Goal: Navigation & Orientation: Find specific page/section

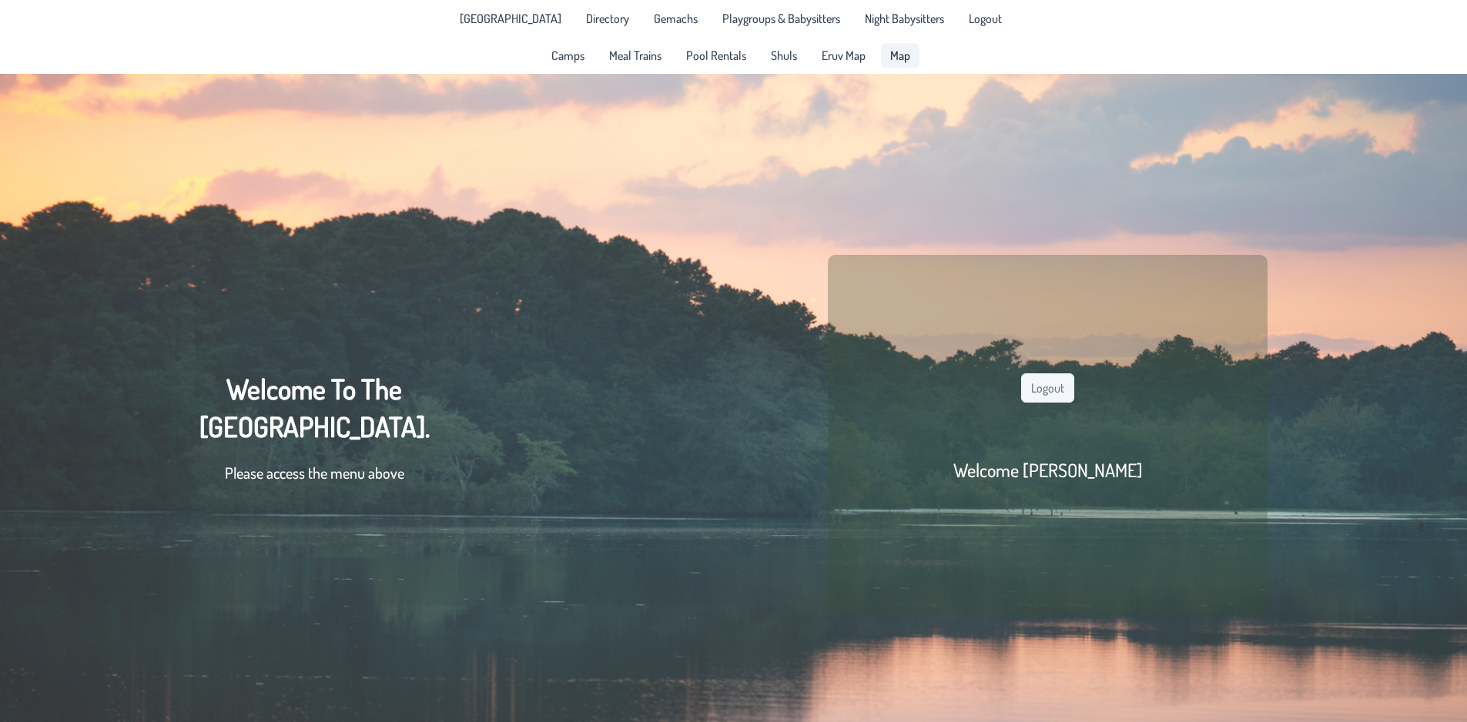
click at [905, 55] on span "Map" at bounding box center [900, 55] width 20 height 12
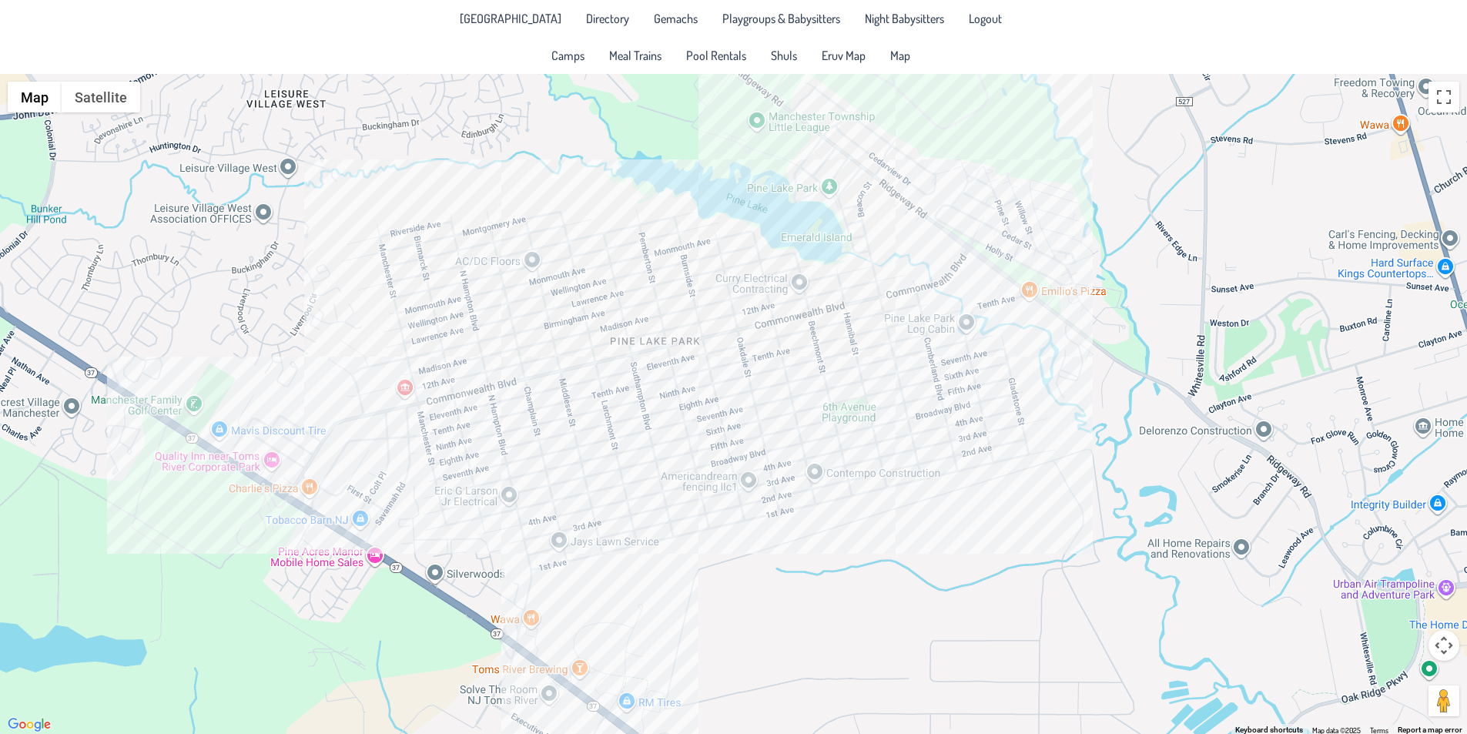
drag, startPoint x: 747, startPoint y: 409, endPoint x: 678, endPoint y: 384, distance: 72.8
click at [678, 384] on div at bounding box center [733, 404] width 1467 height 661
click at [600, 16] on span "Directory" at bounding box center [607, 18] width 43 height 12
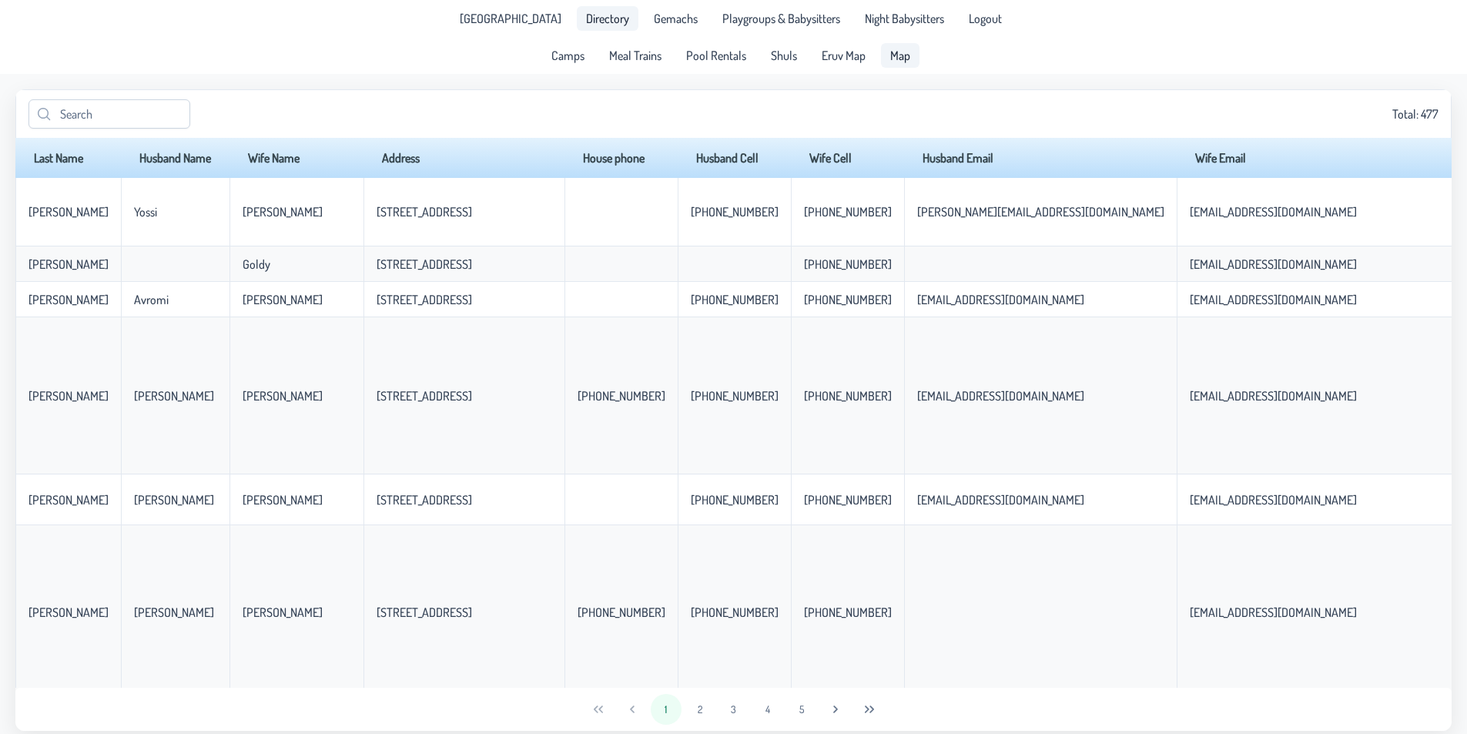
click at [905, 55] on span "Map" at bounding box center [900, 55] width 20 height 12
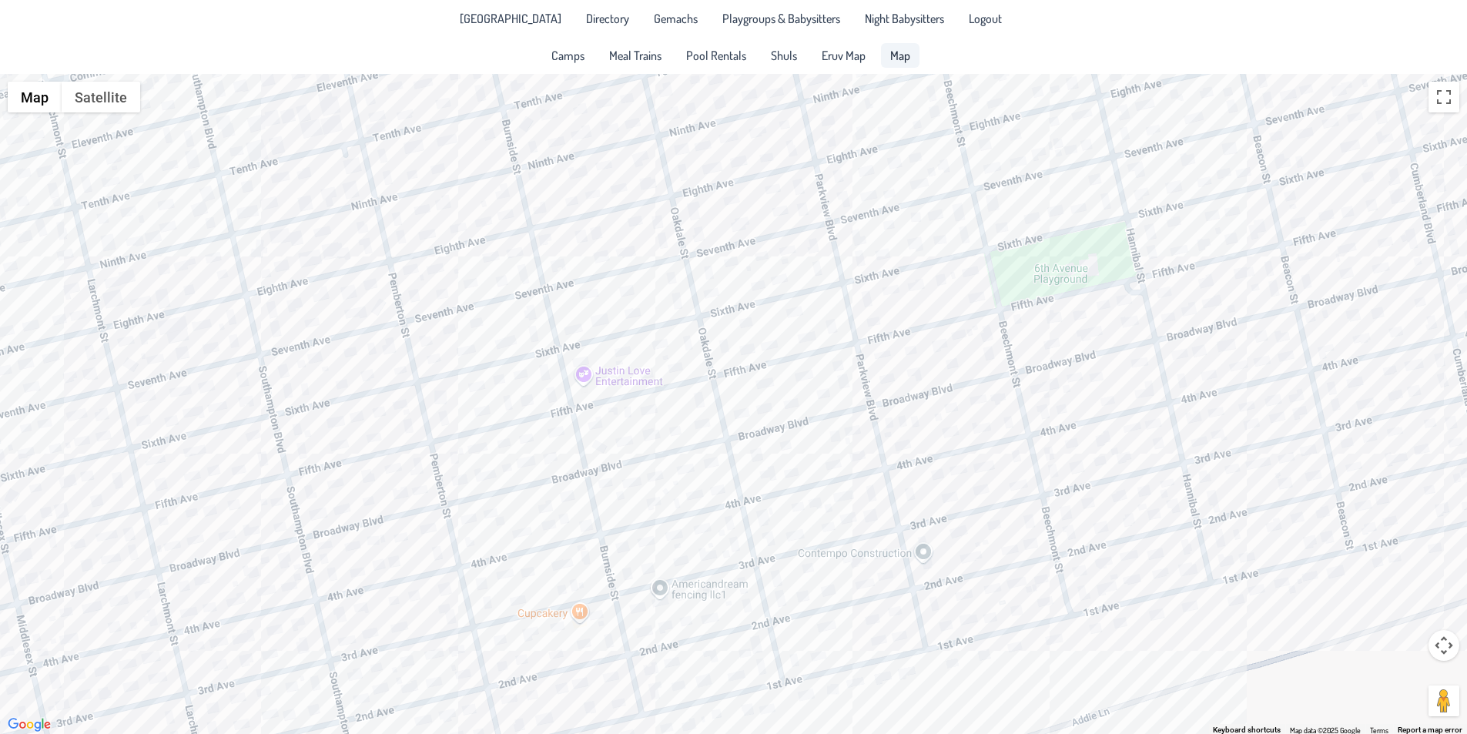
click at [675, 432] on div at bounding box center [733, 404] width 1467 height 661
click at [370, 508] on div "[PERSON_NAME] & [PERSON_NAME] [STREET_ADDRESS]" at bounding box center [733, 404] width 1467 height 661
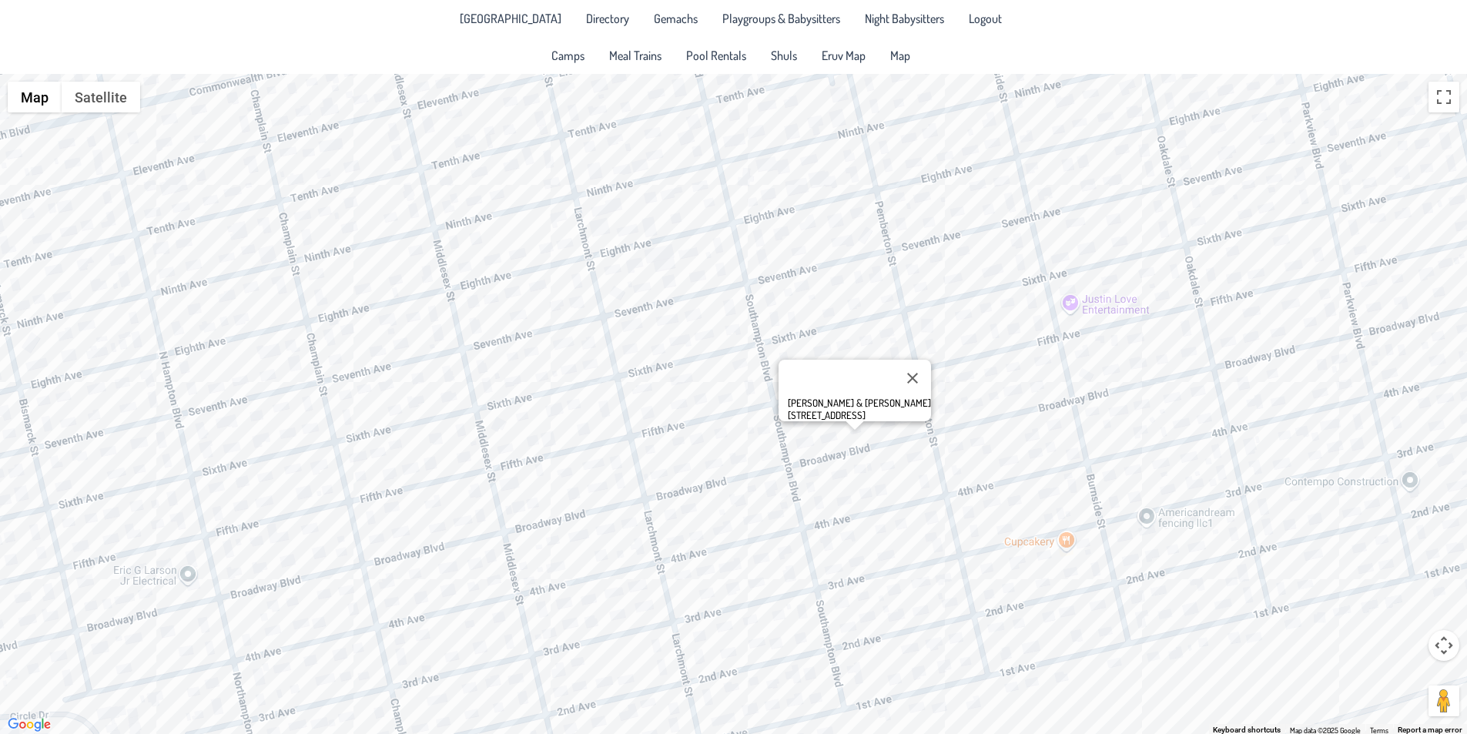
drag, startPoint x: 396, startPoint y: 506, endPoint x: 894, endPoint y: 432, distance: 502.8
click at [894, 432] on div "[PERSON_NAME] & [PERSON_NAME] [STREET_ADDRESS]" at bounding box center [733, 404] width 1467 height 661
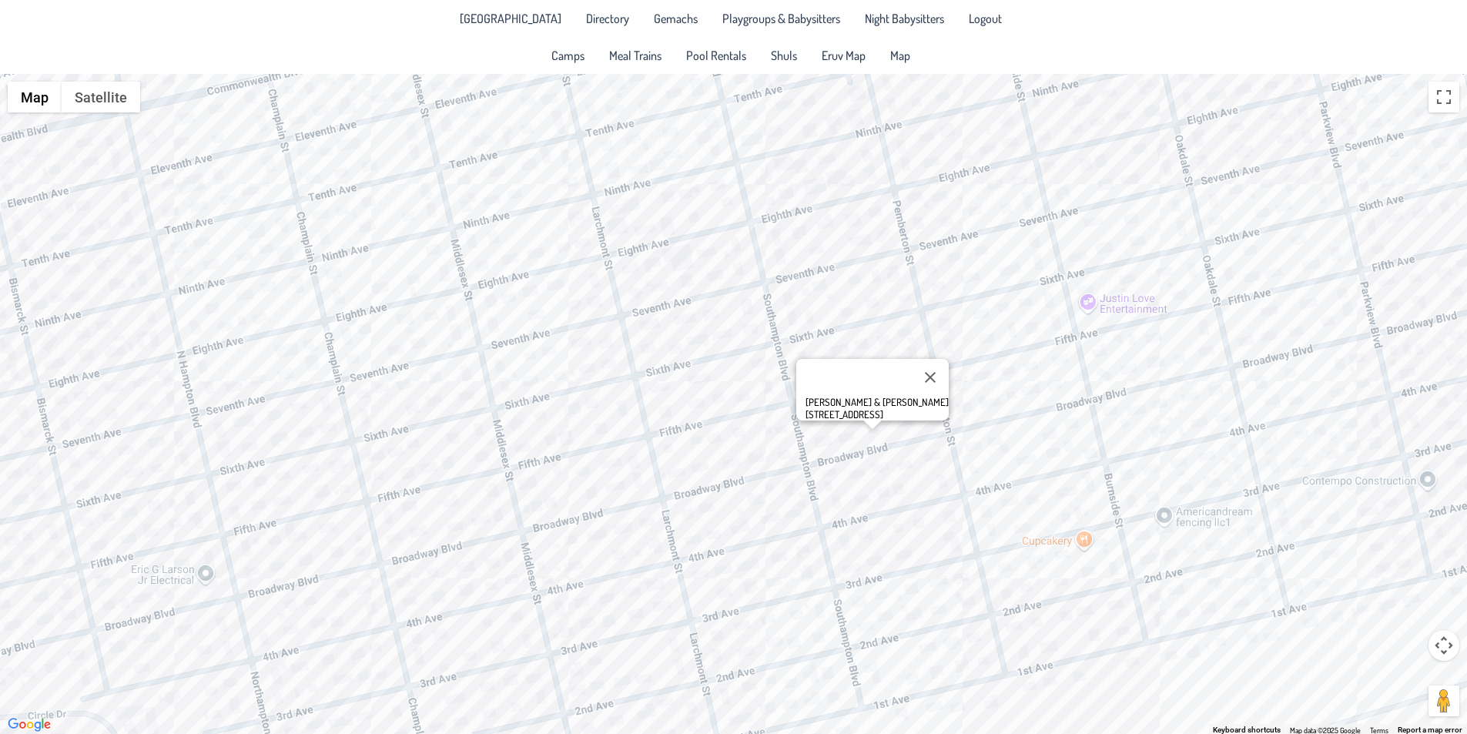
click at [687, 479] on div "[PERSON_NAME] & [PERSON_NAME] [STREET_ADDRESS]" at bounding box center [733, 404] width 1467 height 661
click at [611, 487] on div "& [PERSON_NAME] [STREET_ADDRESS]" at bounding box center [733, 404] width 1467 height 661
click at [591, 493] on div "[PERSON_NAME] & [PERSON_NAME] [STREET_ADDRESS]" at bounding box center [733, 404] width 1467 height 661
click at [795, 509] on div "[PERSON_NAME] & [PERSON_NAME] [STREET_ADDRESS]" at bounding box center [733, 404] width 1467 height 661
click at [715, 569] on div "Yonason & [PERSON_NAME] Pick [STREET_ADDRESS]" at bounding box center [733, 404] width 1467 height 661
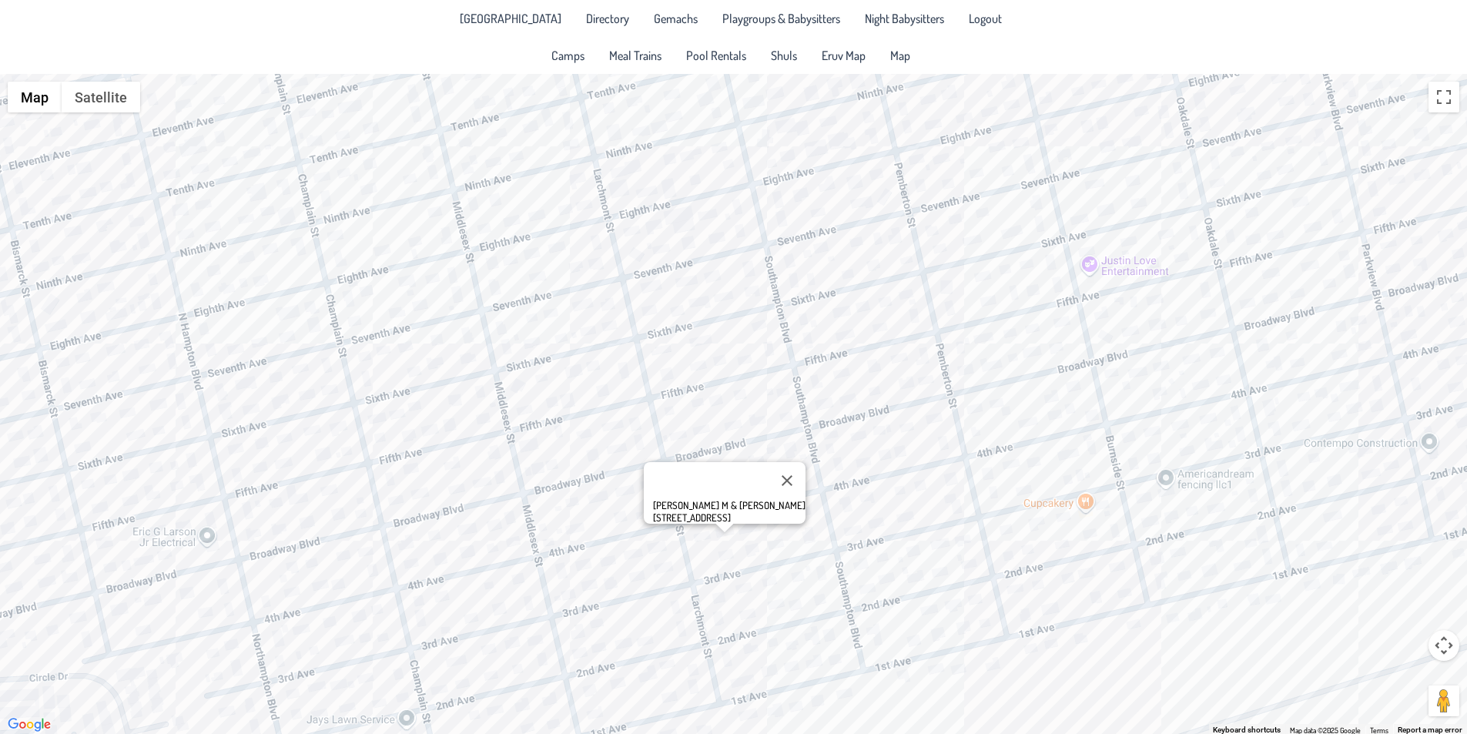
drag, startPoint x: 797, startPoint y: 564, endPoint x: 801, endPoint y: 545, distance: 19.6
click at [801, 545] on div "[PERSON_NAME] M & [PERSON_NAME] [STREET_ADDRESS]" at bounding box center [733, 404] width 1467 height 661
click at [678, 433] on div "[PERSON_NAME] M & [PERSON_NAME] [STREET_ADDRESS]" at bounding box center [733, 404] width 1467 height 661
